Goal: Task Accomplishment & Management: Use online tool/utility

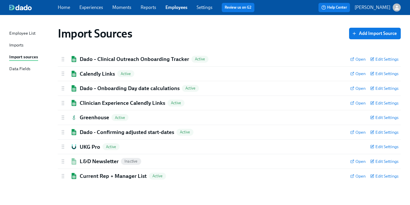
click at [86, 9] on link "Experiences" at bounding box center [91, 7] width 24 height 5
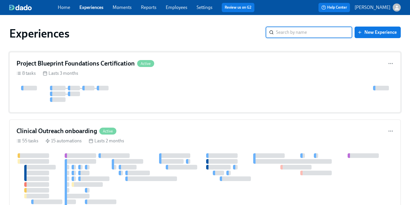
click at [90, 65] on h4 "Project Blueprint Foundations Certification" at bounding box center [75, 63] width 118 height 9
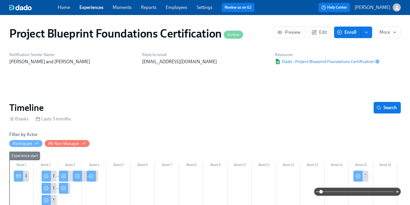
scroll to position [63, 0]
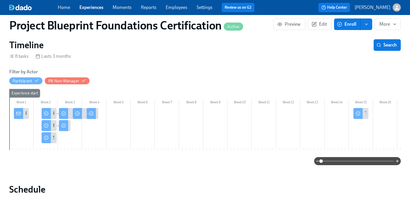
click at [17, 112] on icon at bounding box center [18, 113] width 5 height 5
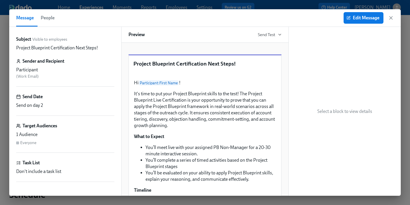
click at [54, 19] on span "People" at bounding box center [48, 18] width 14 height 8
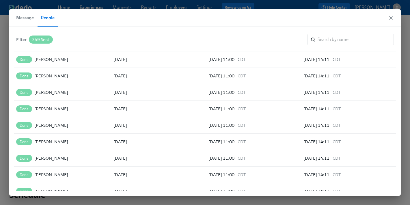
scroll to position [4118, 0]
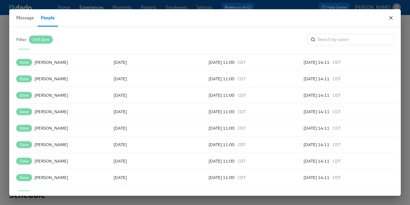
click at [391, 17] on icon "button" at bounding box center [390, 17] width 3 height 3
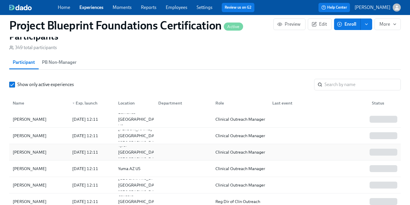
scroll to position [427, 0]
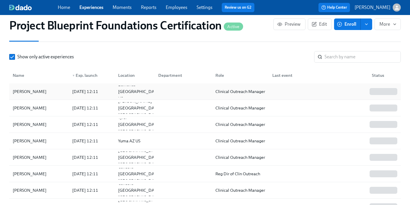
click at [25, 95] on div "Brittany Chandler" at bounding box center [29, 91] width 38 height 7
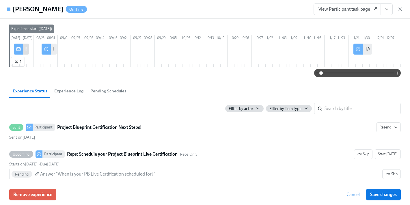
scroll to position [33, 0]
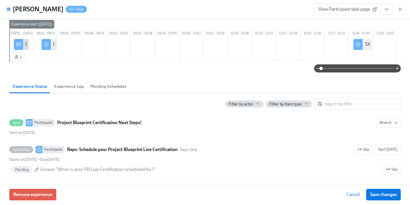
click at [352, 196] on span "Cancel" at bounding box center [352, 195] width 13 height 6
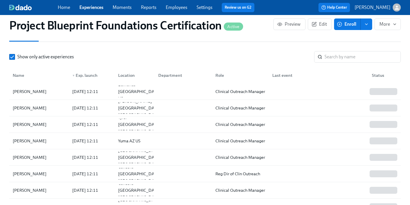
click at [171, 7] on link "Employees" at bounding box center [177, 7] width 22 height 5
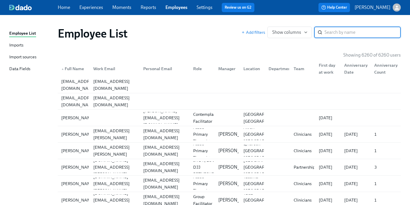
click at [27, 57] on div "Import sources" at bounding box center [22, 57] width 27 height 7
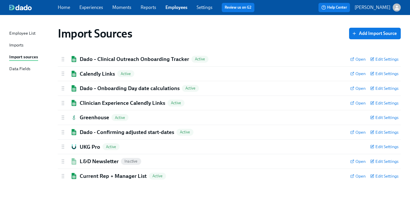
click at [13, 43] on div "Imports" at bounding box center [16, 45] width 14 height 7
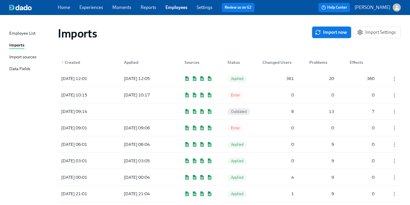
click at [338, 31] on span "Import now" at bounding box center [331, 32] width 31 height 6
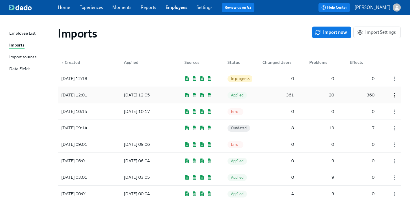
click at [395, 96] on icon "button" at bounding box center [394, 95] width 6 height 6
click at [94, 97] on div at bounding box center [205, 102] width 410 height 205
click at [121, 79] on div at bounding box center [145, 79] width 52 height 12
click at [145, 77] on div at bounding box center [145, 79] width 52 height 12
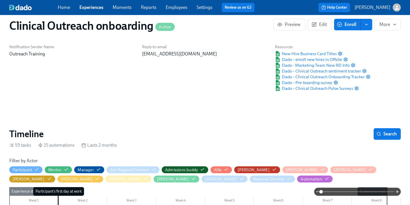
scroll to position [0, 6713]
